Goal: Information Seeking & Learning: Learn about a topic

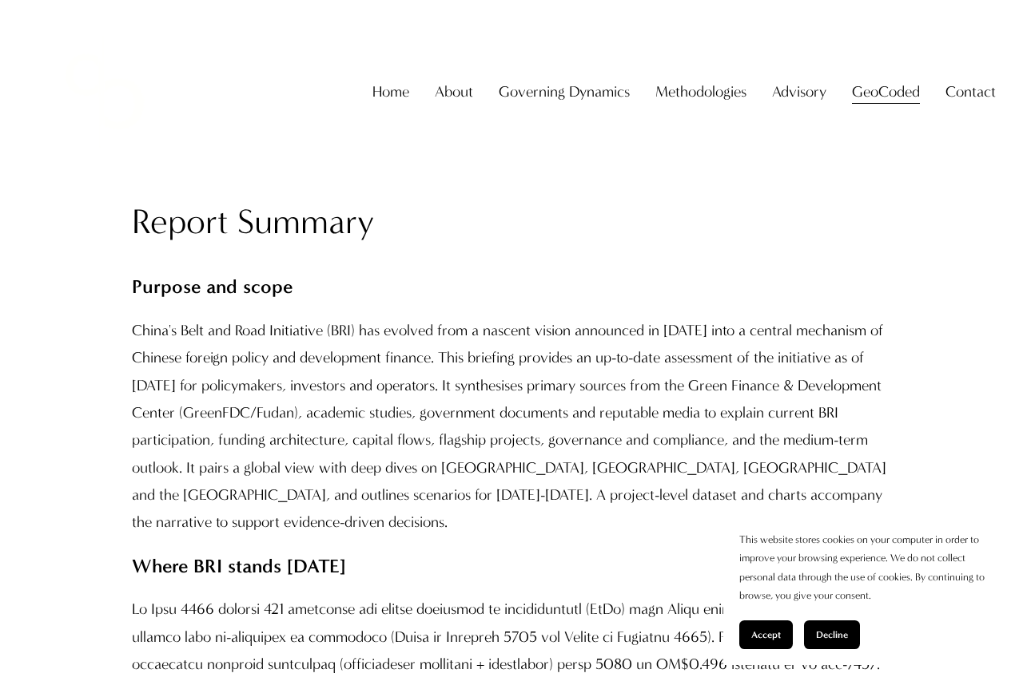
scroll to position [1118, 0]
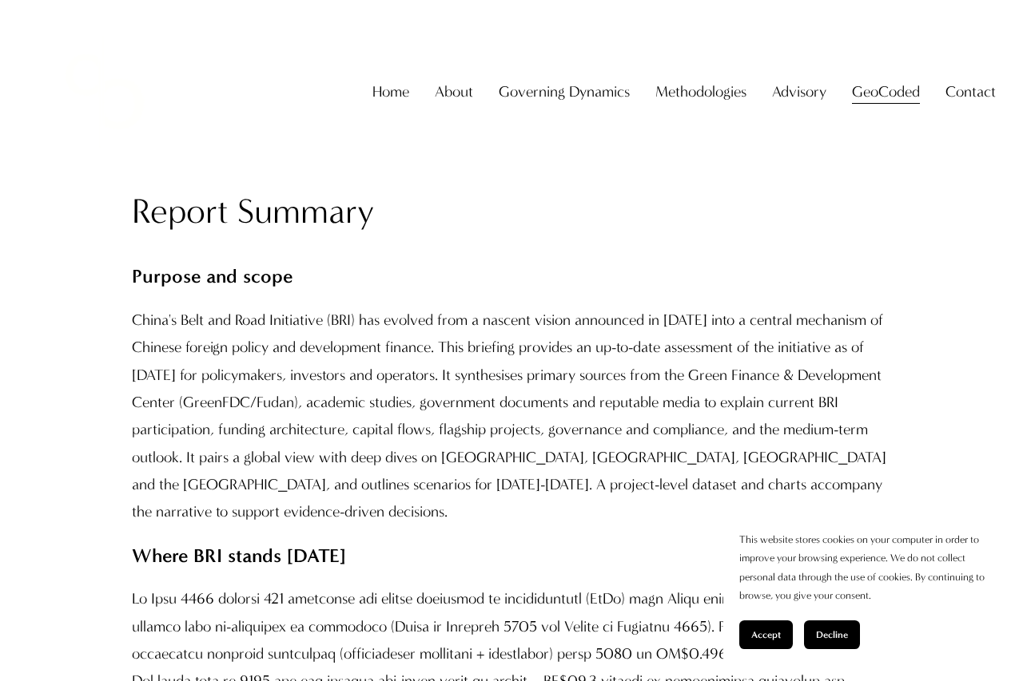
click at [773, 641] on button "Accept" at bounding box center [766, 635] width 54 height 29
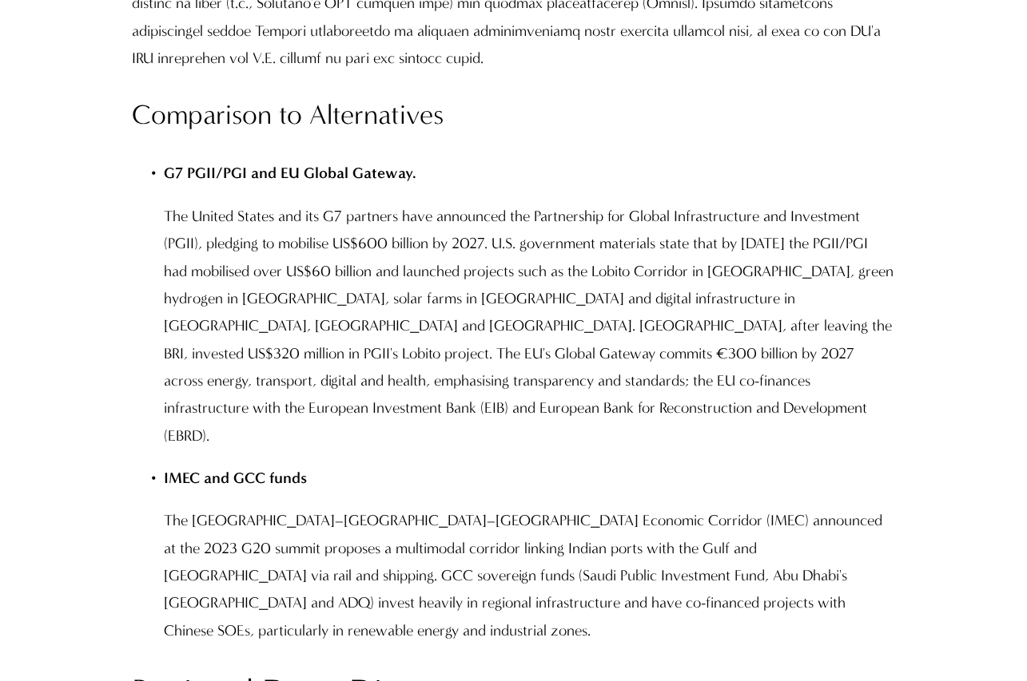
scroll to position [9977, 0]
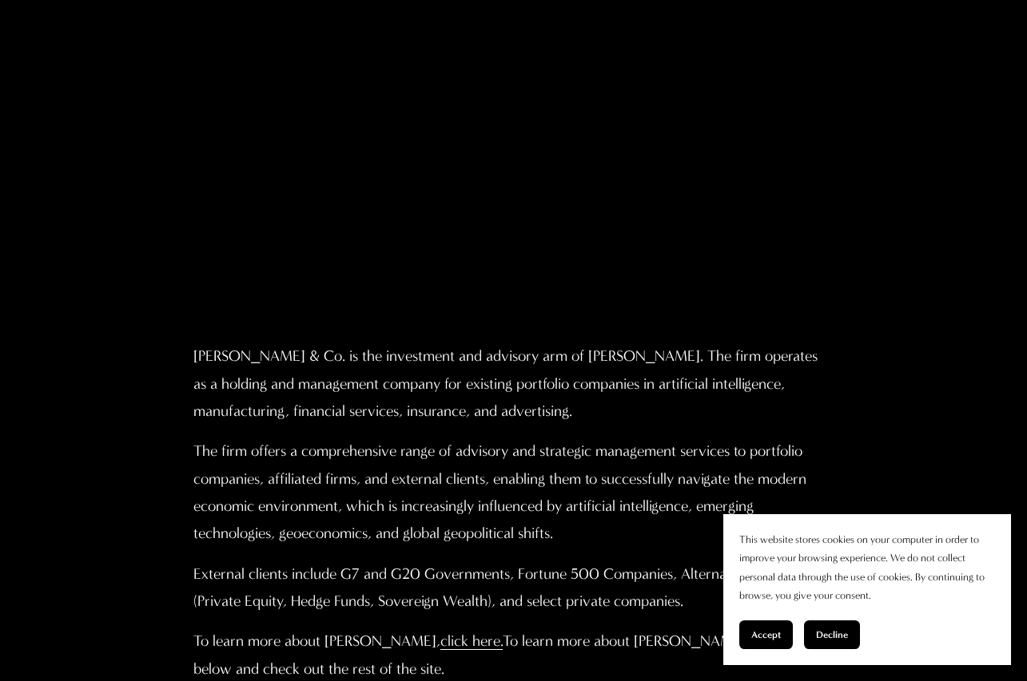
scroll to position [579, 0]
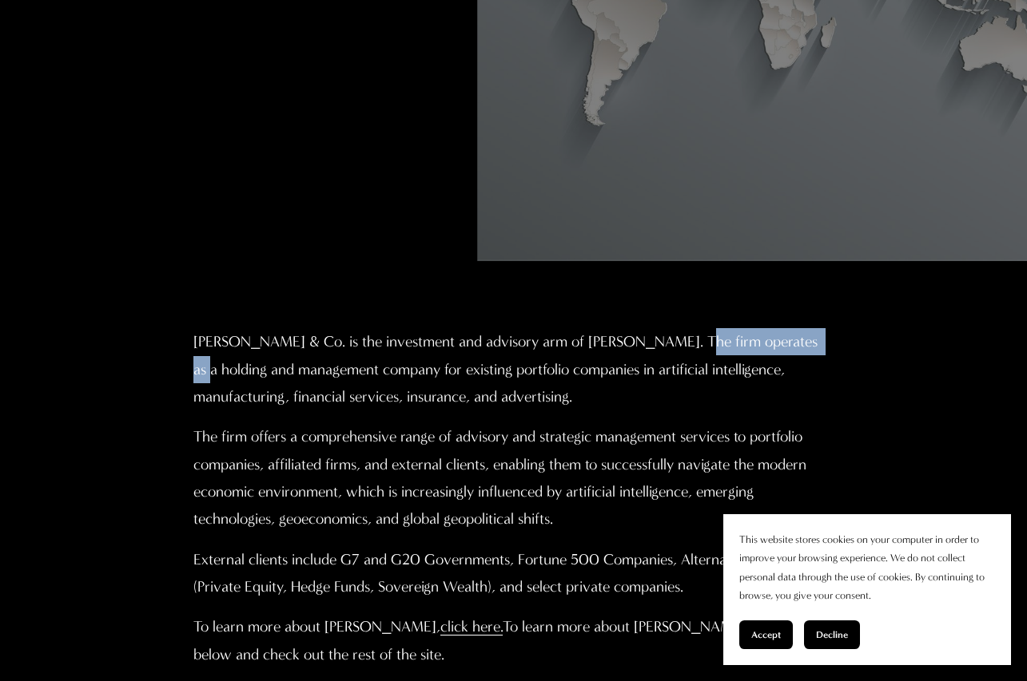
drag, startPoint x: 670, startPoint y: 341, endPoint x: 805, endPoint y: 342, distance: 134.2
click at [805, 342] on p "Christopher Sanchez & Co. is the investment and advisory arm of Professor Chris…" at bounding box center [513, 369] width 641 height 82
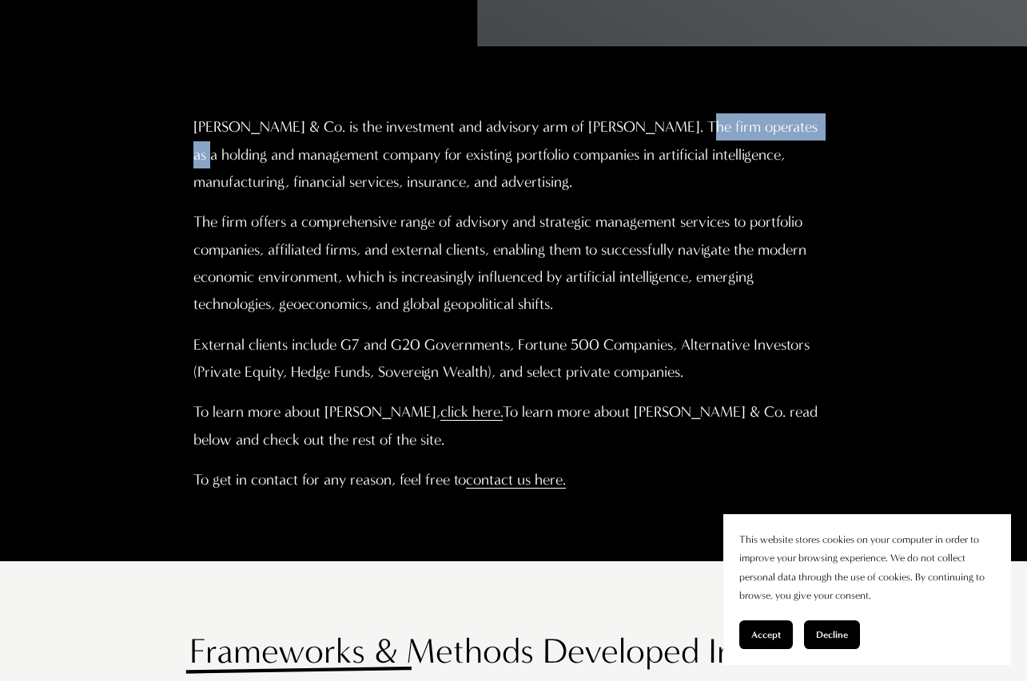
scroll to position [795, 0]
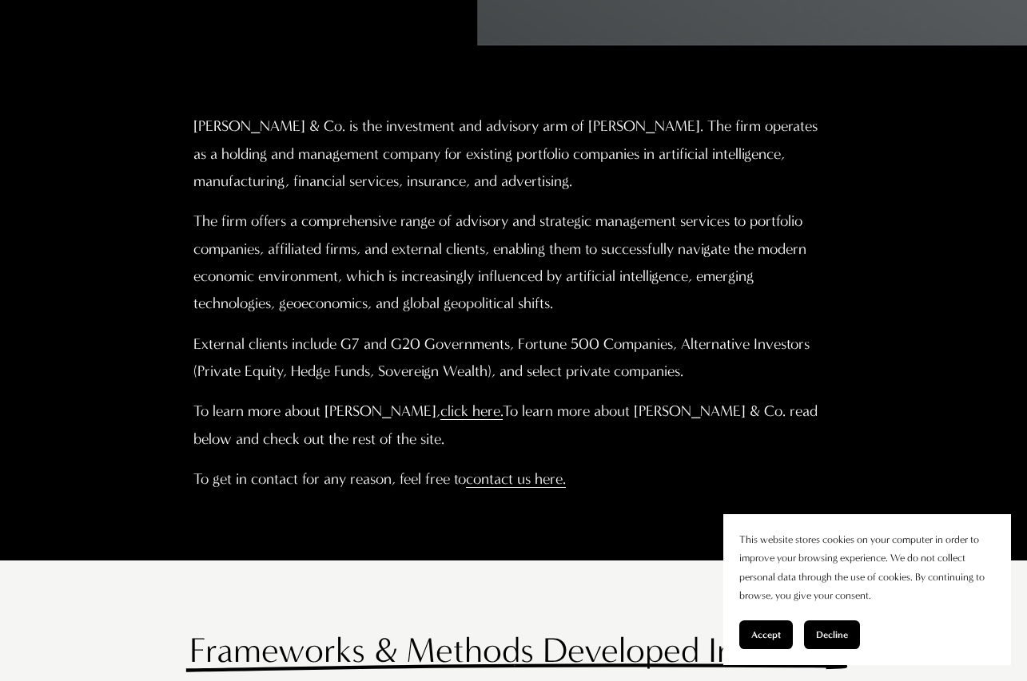
click at [716, 358] on p "External clients include G7 and G20 Governments, Fortune 500 Companies, Alterna…" at bounding box center [513, 358] width 641 height 55
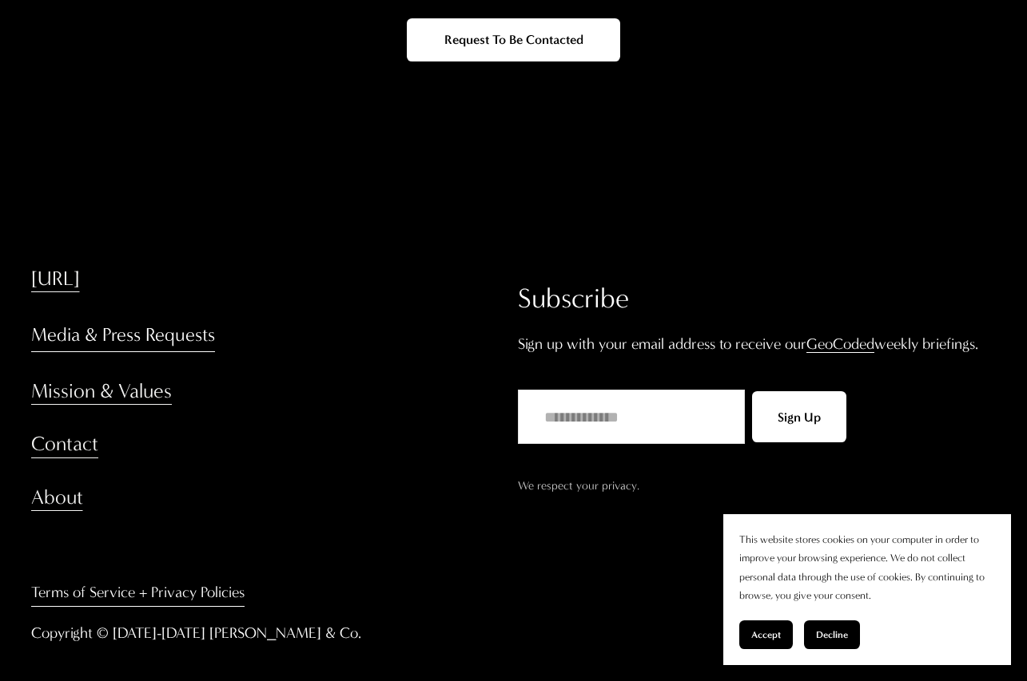
scroll to position [3262, 0]
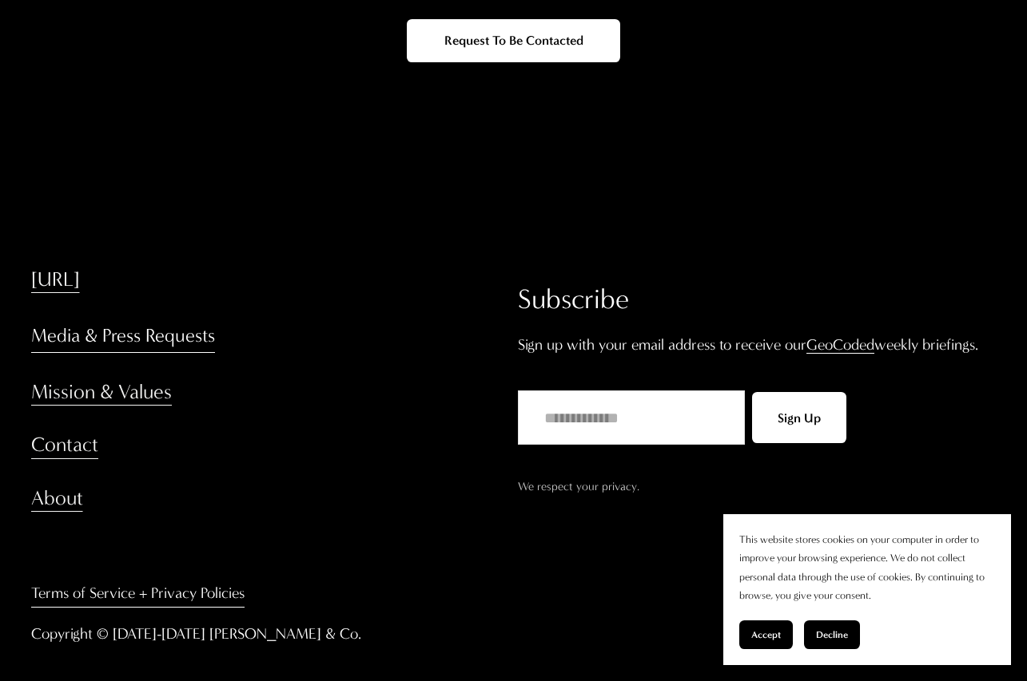
click at [853, 339] on link "GeoCoded" at bounding box center [840, 345] width 68 height 18
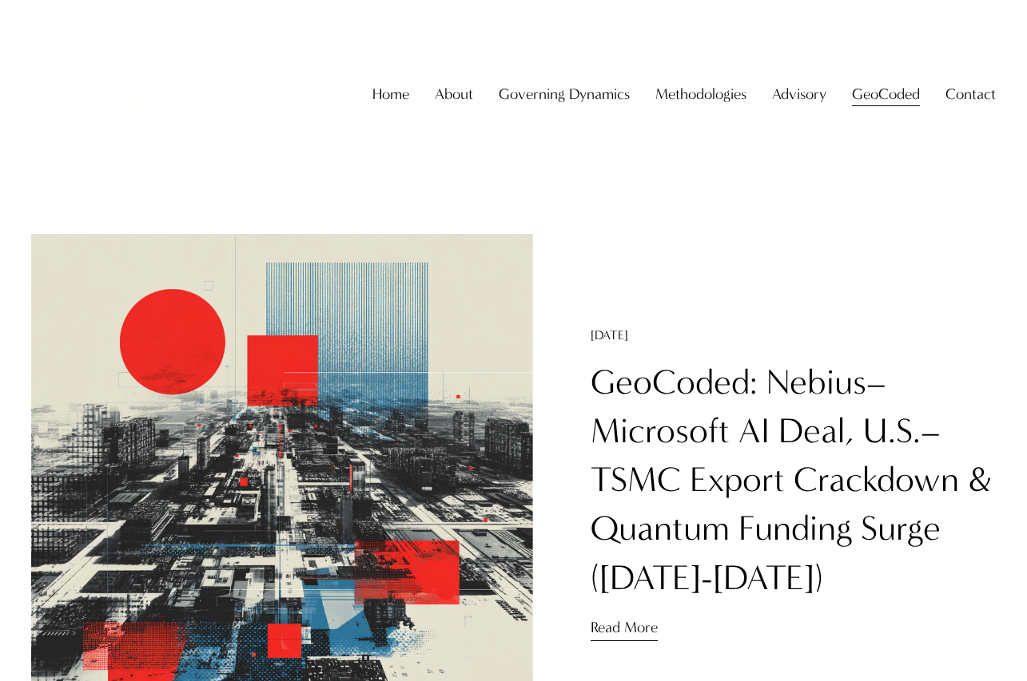
click at [0, 0] on span "About The Firm" at bounding box center [0, 0] width 0 height 0
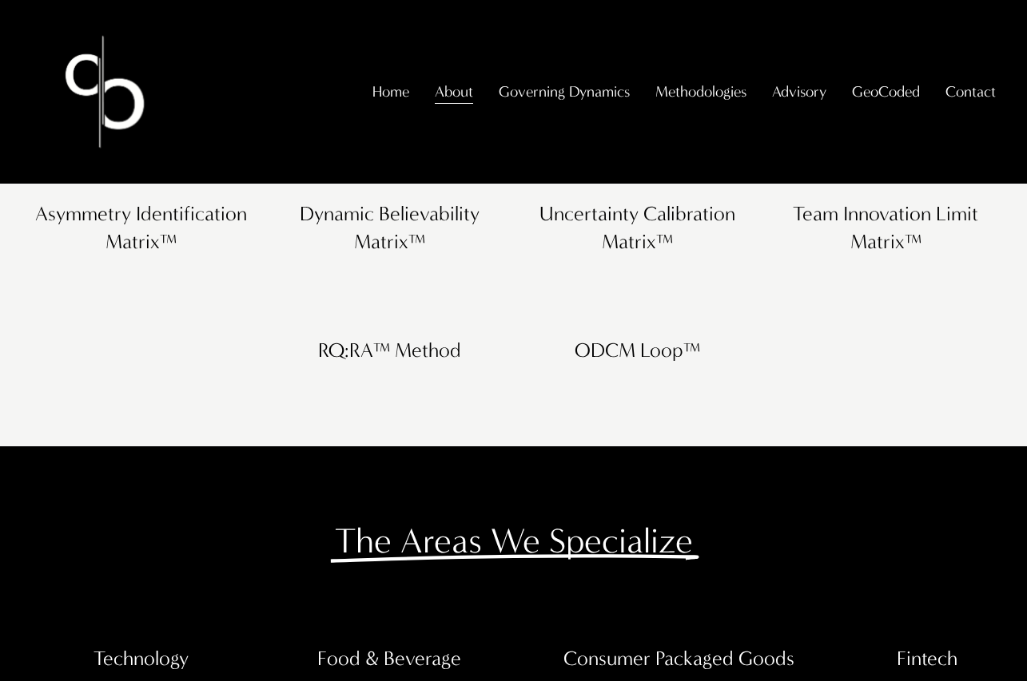
scroll to position [1459, 0]
click at [0, 0] on span "Contact Us" at bounding box center [0, 0] width 0 height 0
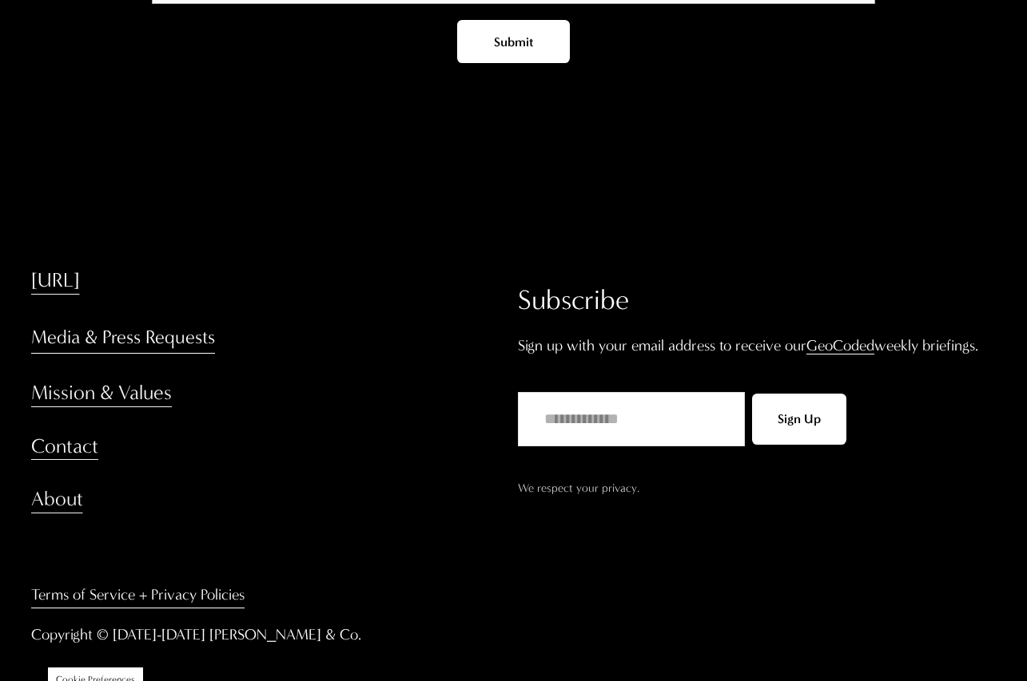
scroll to position [2307, 0]
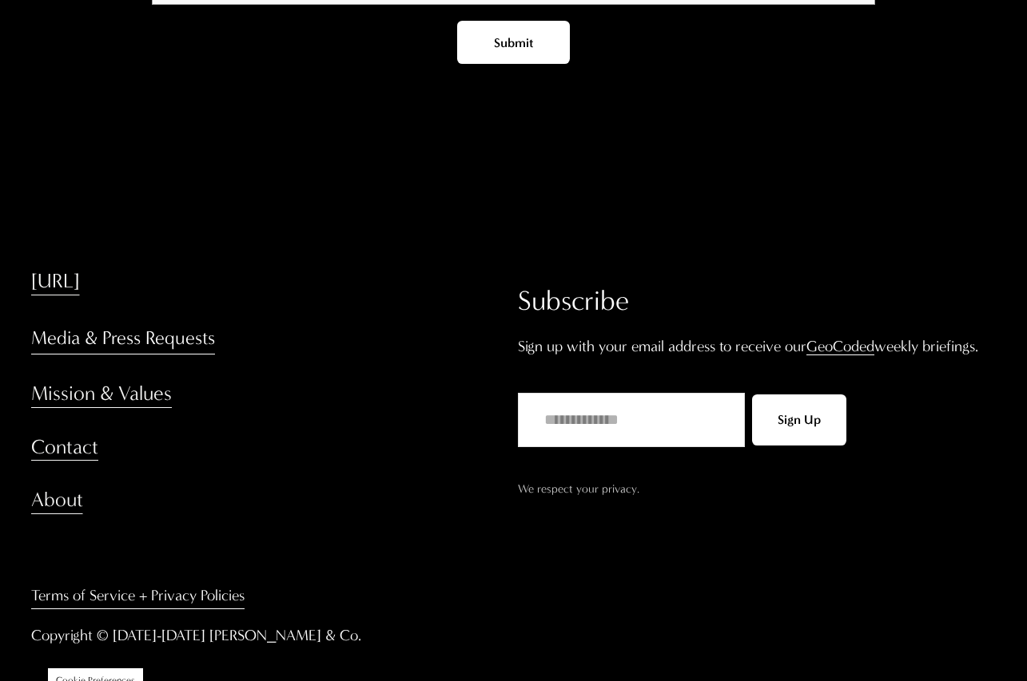
click at [176, 337] on link "Media & Press Requests" at bounding box center [123, 338] width 184 height 34
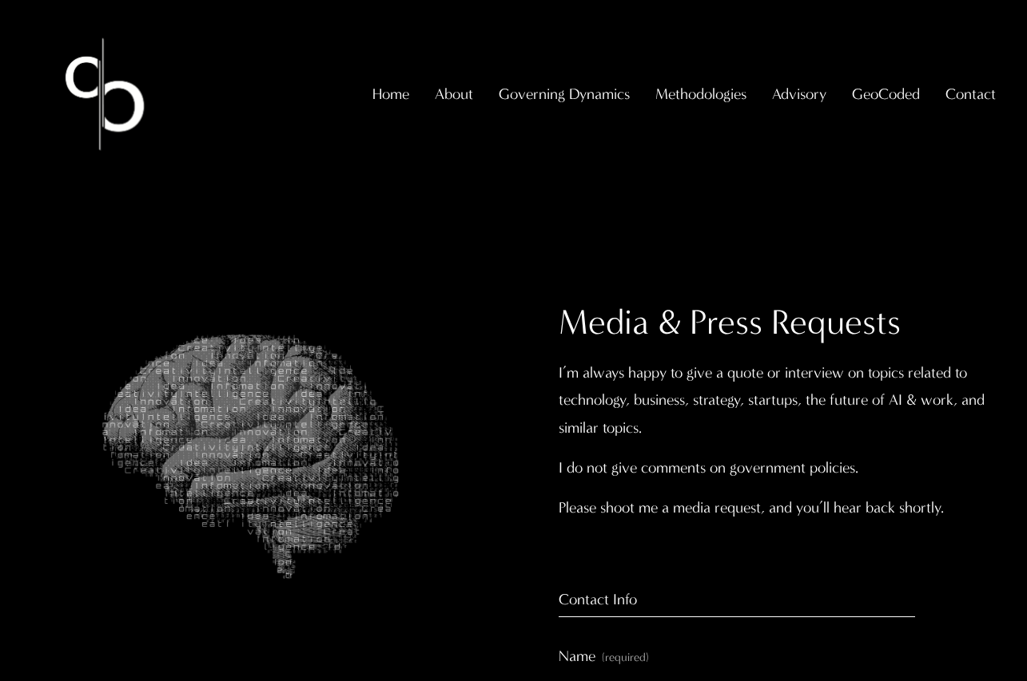
select select "**"
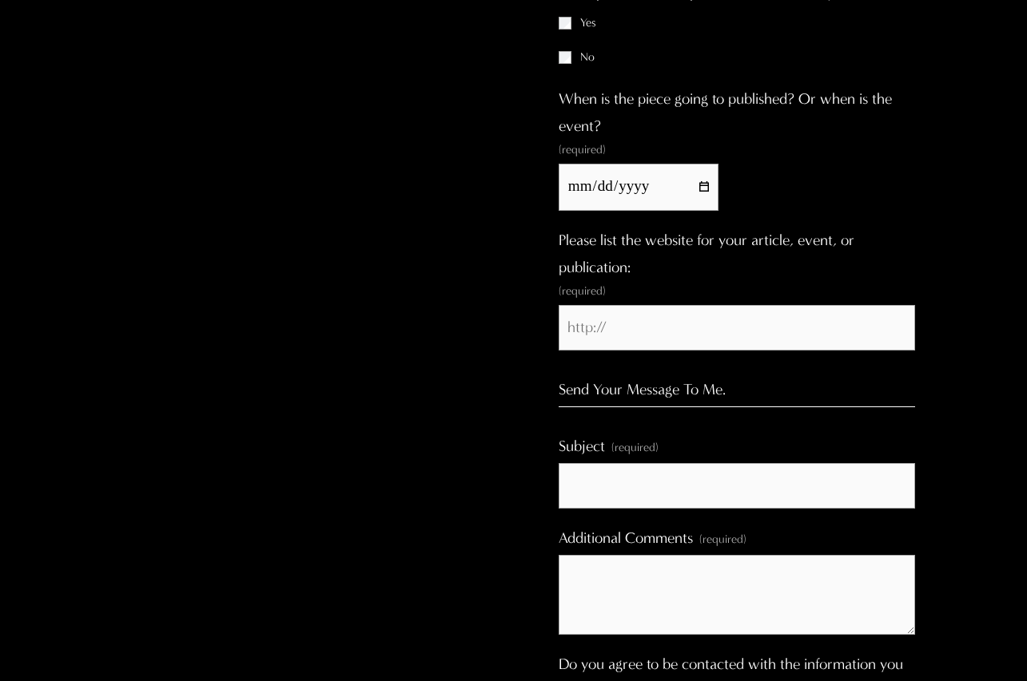
scroll to position [2350, 0]
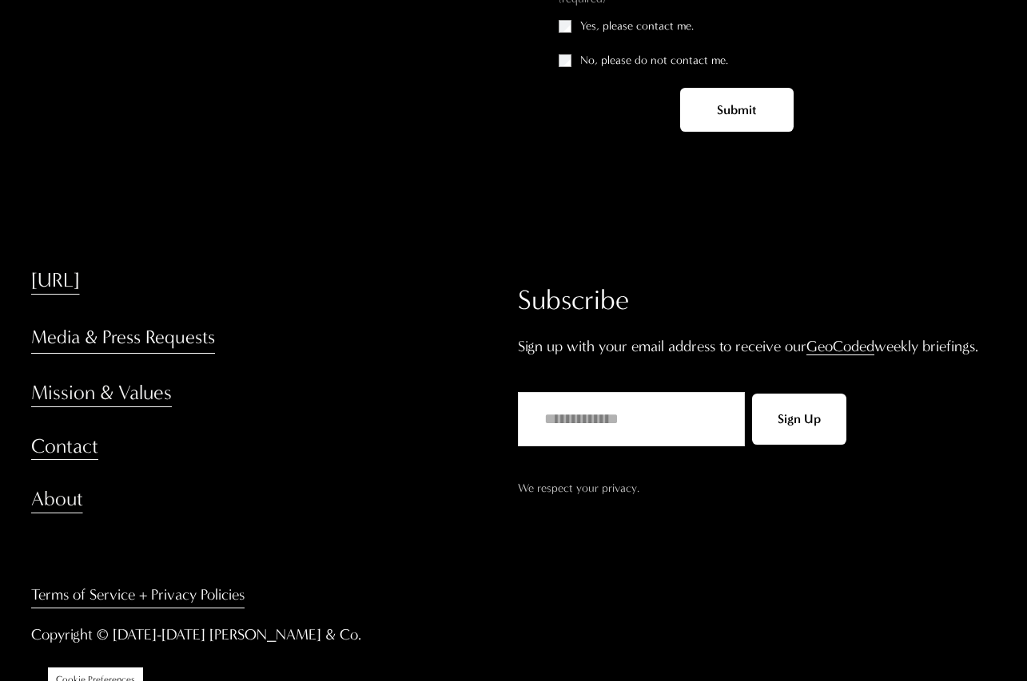
click at [80, 276] on link "[URL]" at bounding box center [55, 281] width 49 height 28
click at [61, 499] on link "About" at bounding box center [57, 500] width 52 height 28
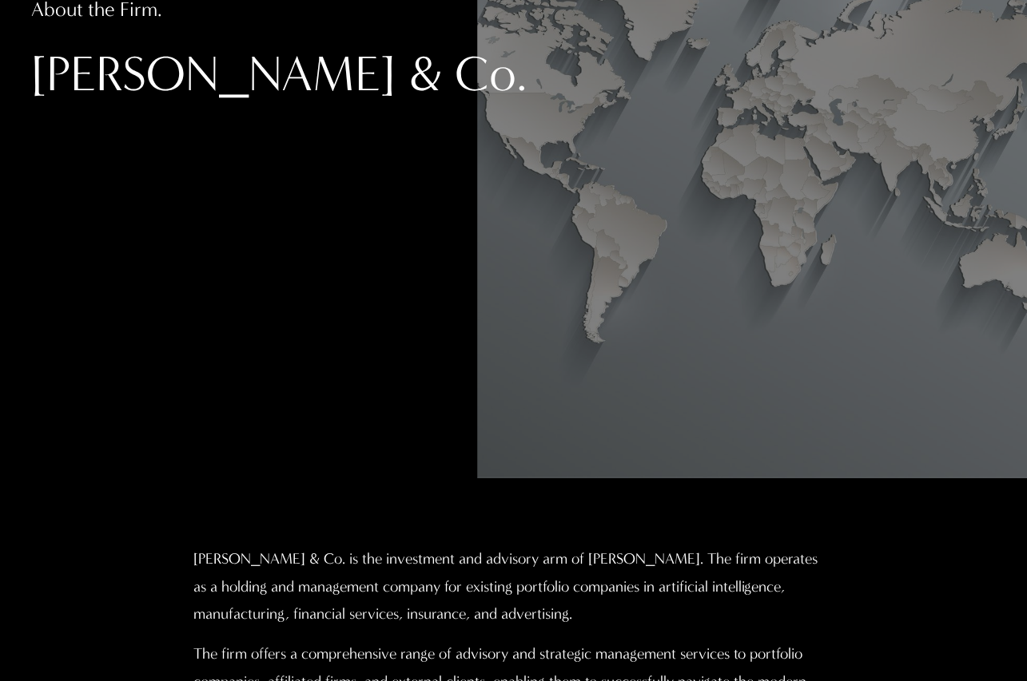
scroll to position [364, 0]
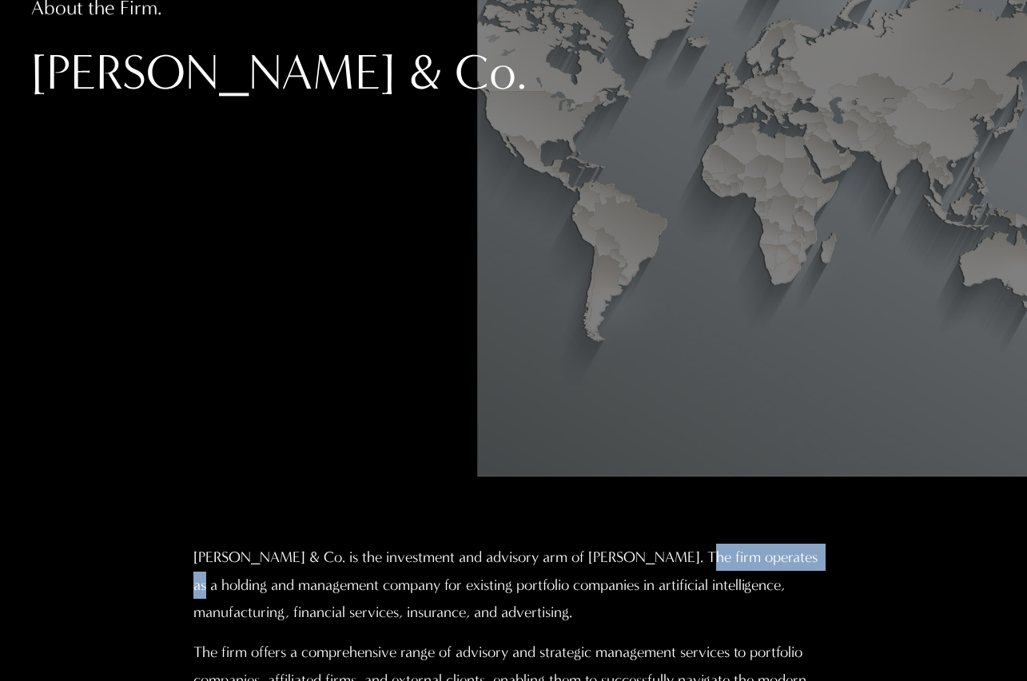
drag, startPoint x: 671, startPoint y: 558, endPoint x: 790, endPoint y: 557, distance: 119.1
click at [799, 555] on p "Christopher Sanchez & Co. is the investment and advisory arm of Professor Chris…" at bounding box center [513, 585] width 641 height 82
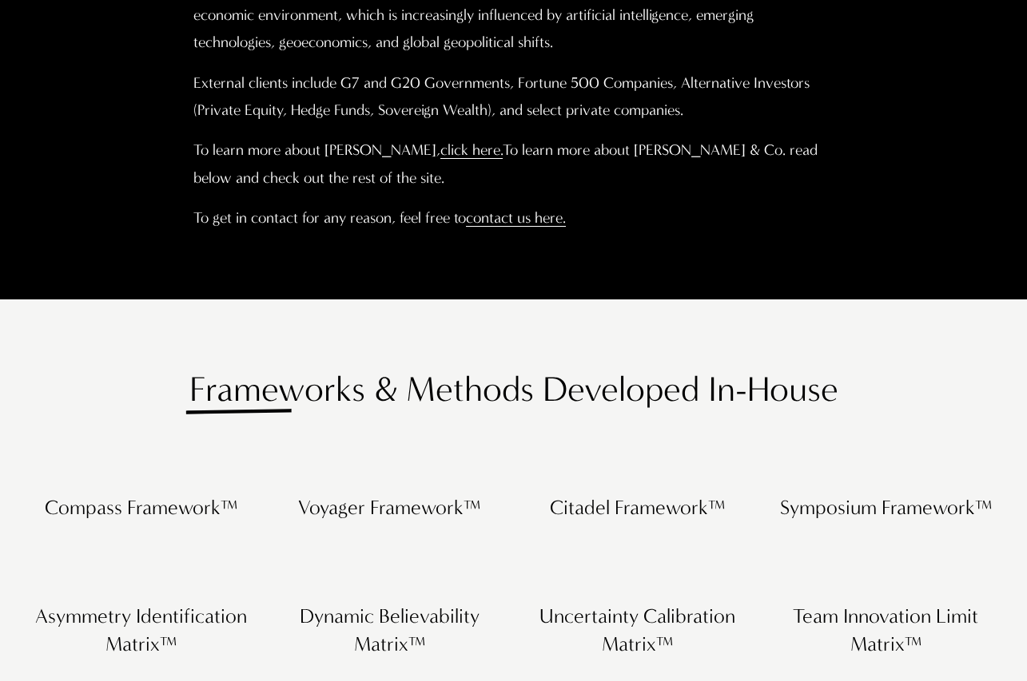
scroll to position [1095, 0]
